Goal: Task Accomplishment & Management: Manage account settings

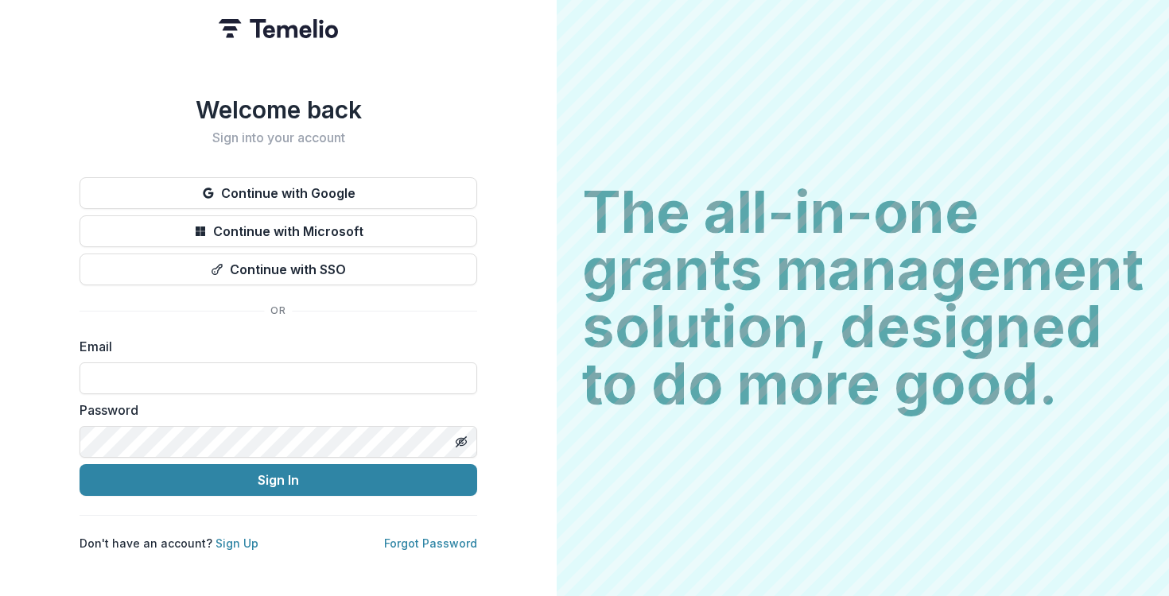
click at [122, 149] on div "Welcome back Sign into your account Continue with Google Continue with Microsof…" at bounding box center [277, 323] width 397 height 456
click at [138, 186] on button "Continue with Google" at bounding box center [277, 193] width 397 height 32
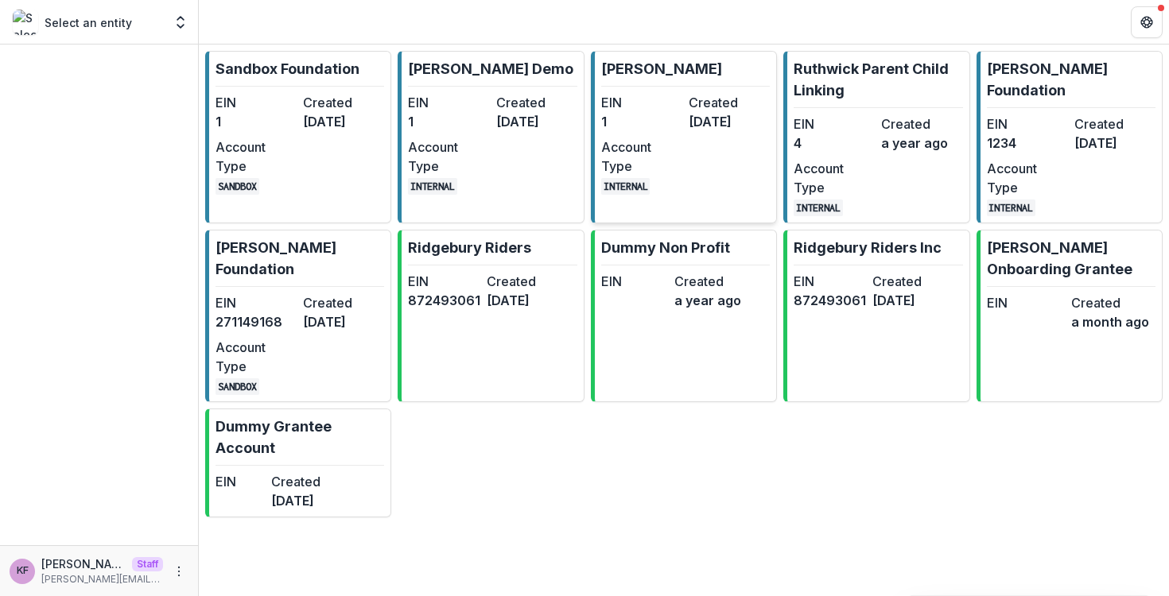
click at [680, 138] on dt "Account Type" at bounding box center [641, 157] width 81 height 38
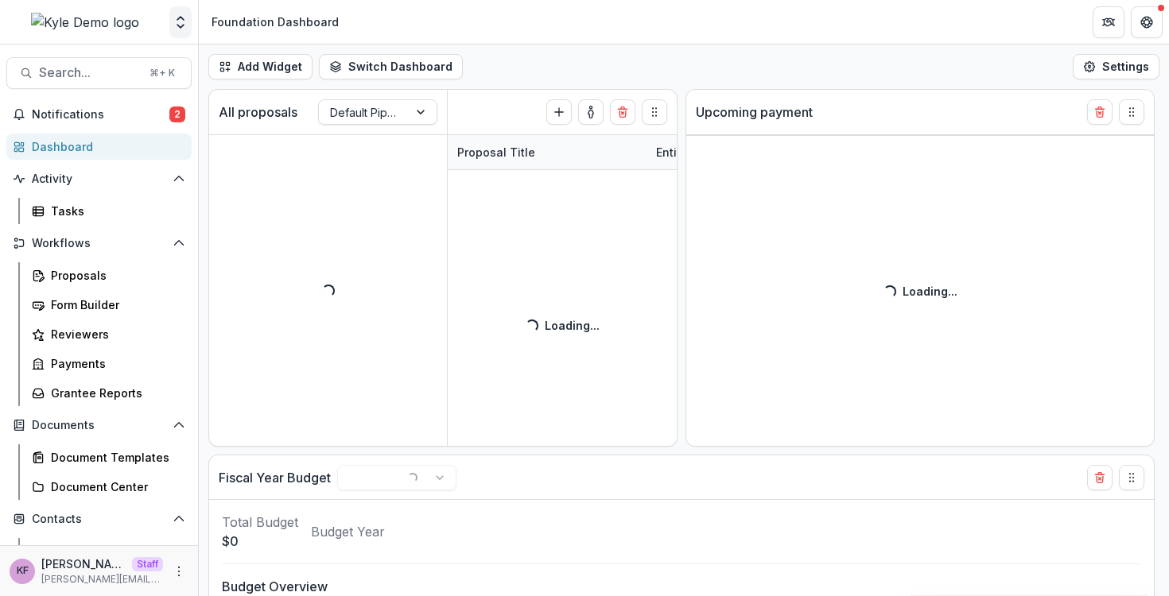
click at [179, 32] on button "Open entity switcher" at bounding box center [180, 22] width 22 height 32
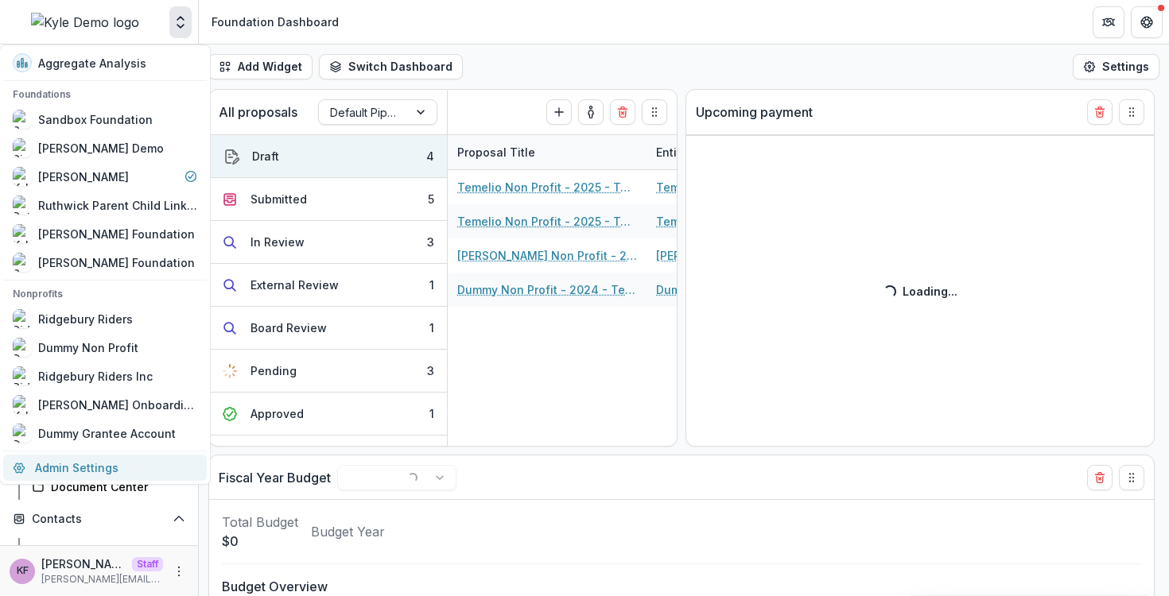
select select "******"
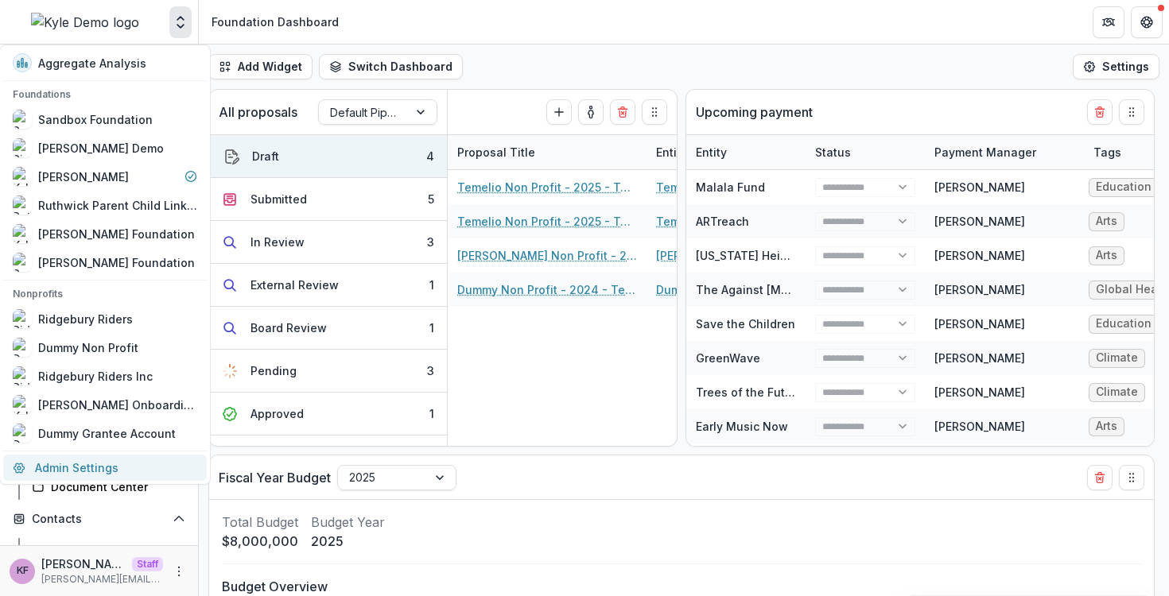
click at [79, 469] on link "Admin Settings" at bounding box center [104, 468] width 203 height 26
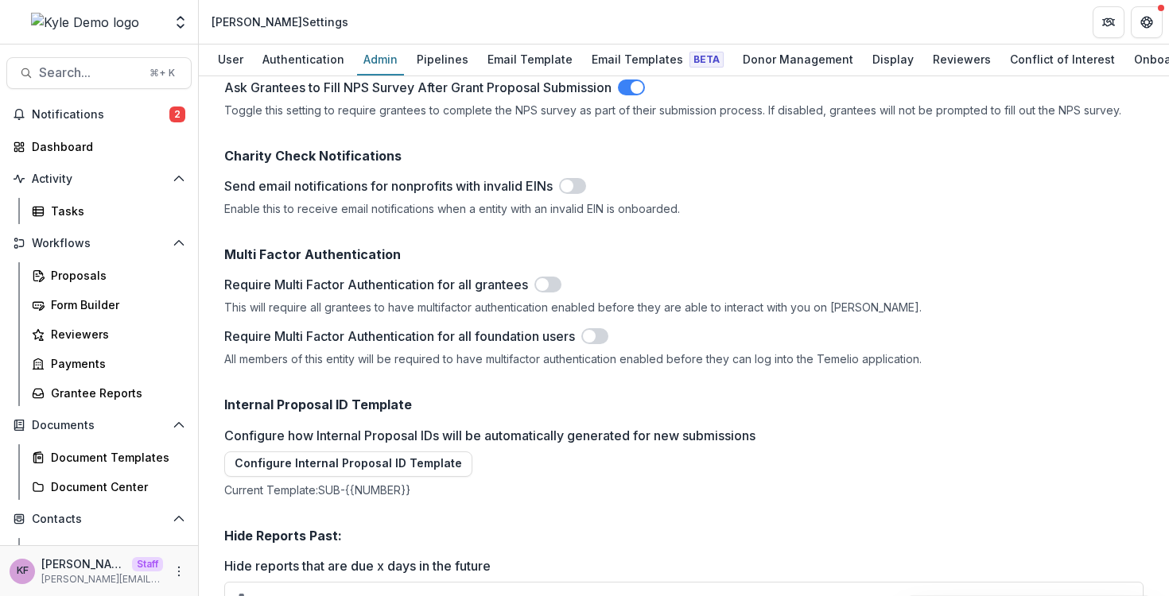
scroll to position [2432, 0]
